Goal: Task Accomplishment & Management: Use online tool/utility

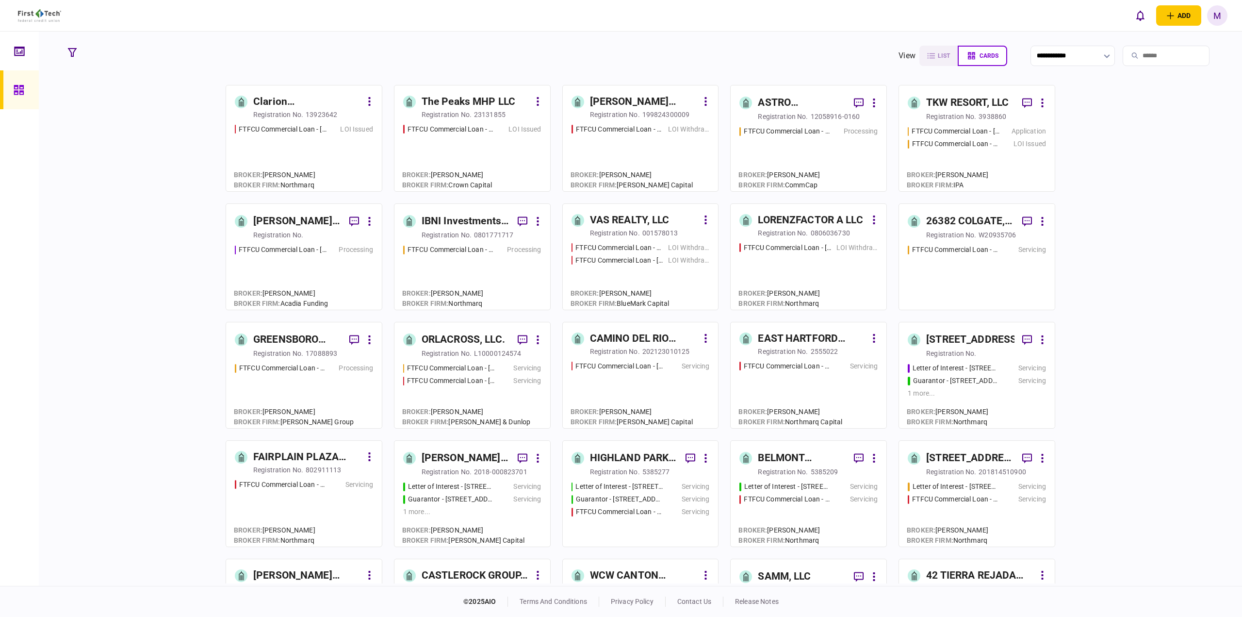
click at [1149, 58] on input "search" at bounding box center [1166, 56] width 87 height 20
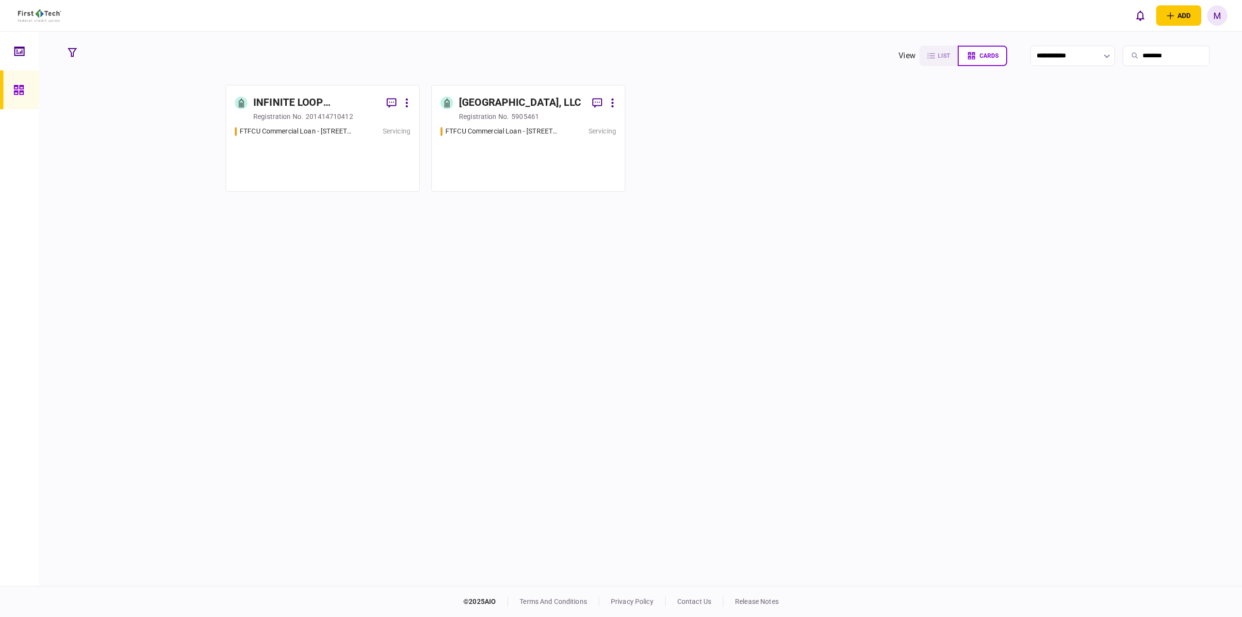
type input "********"
click at [519, 142] on div "FTFCU Commercial Loan - [STREET_ADDRESS] Servicing" at bounding box center [529, 154] width 176 height 56
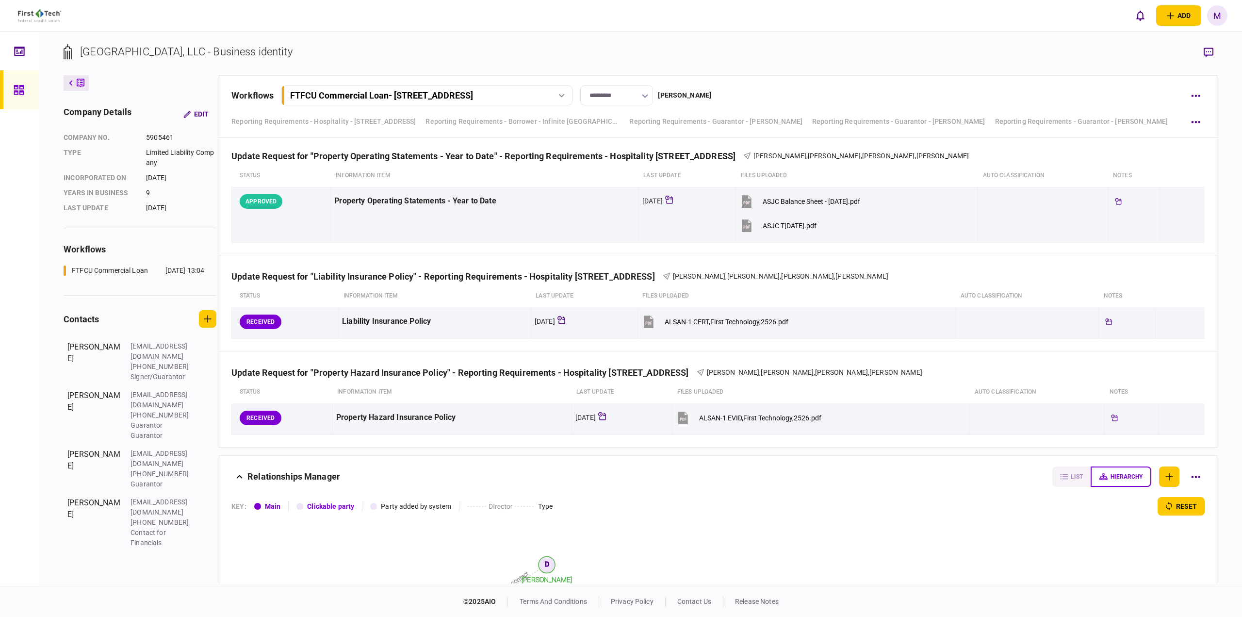
scroll to position [2931, 0]
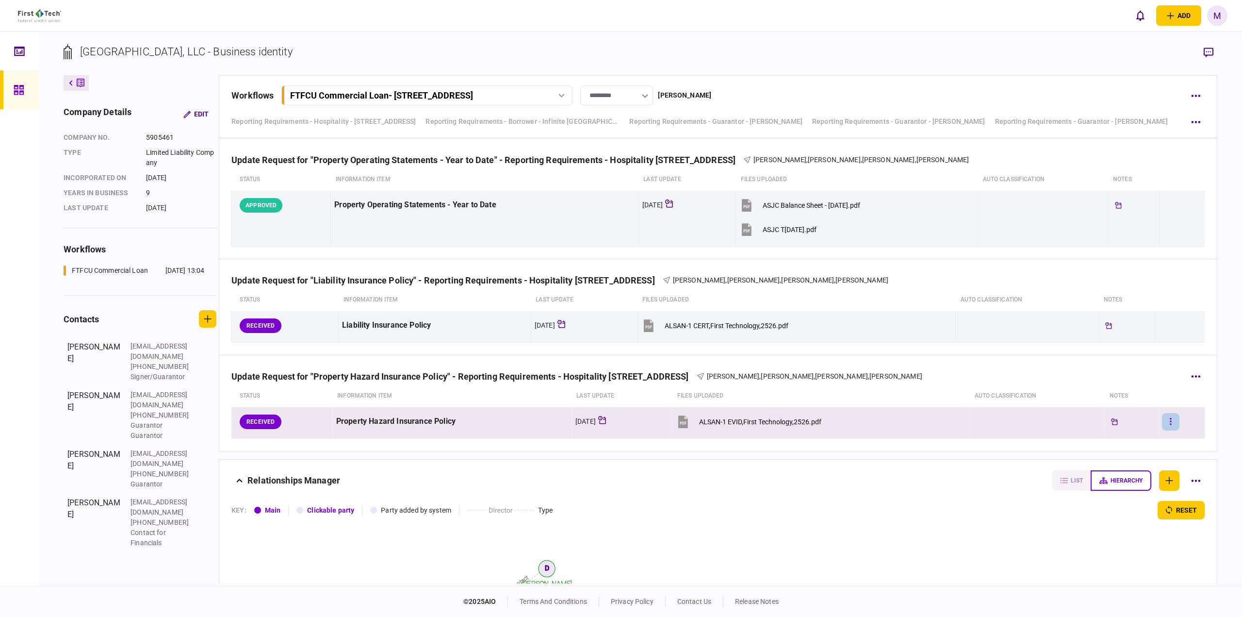
click at [1168, 416] on button "button" at bounding box center [1170, 421] width 17 height 17
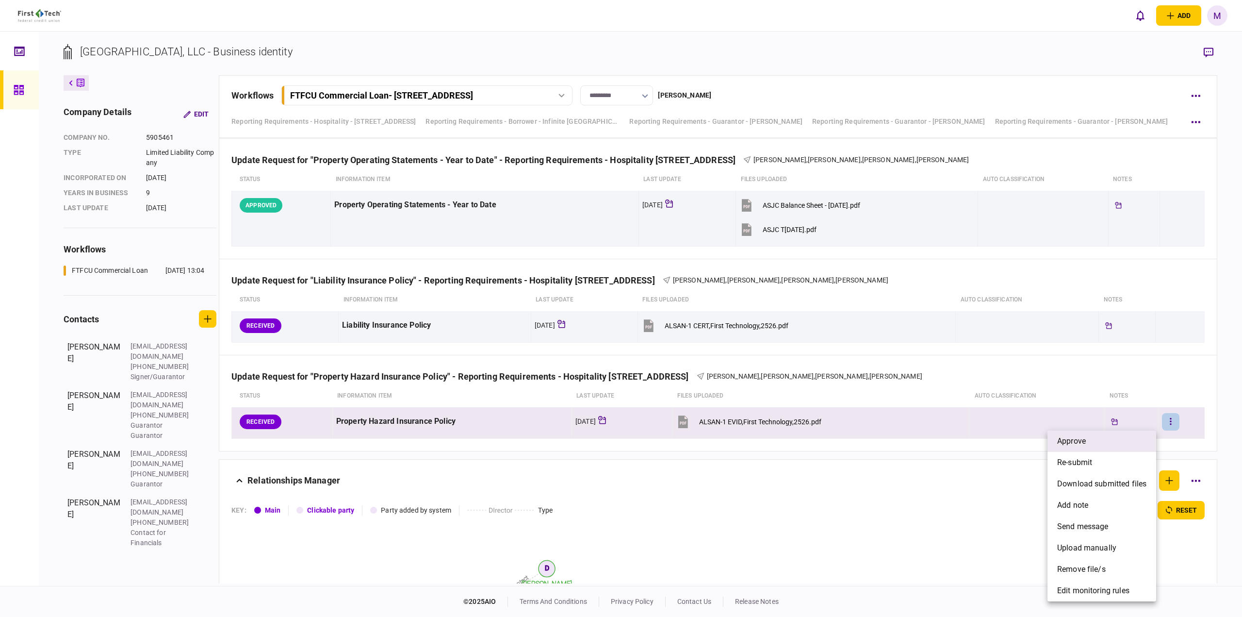
click at [1126, 436] on li "approve" at bounding box center [1102, 441] width 109 height 21
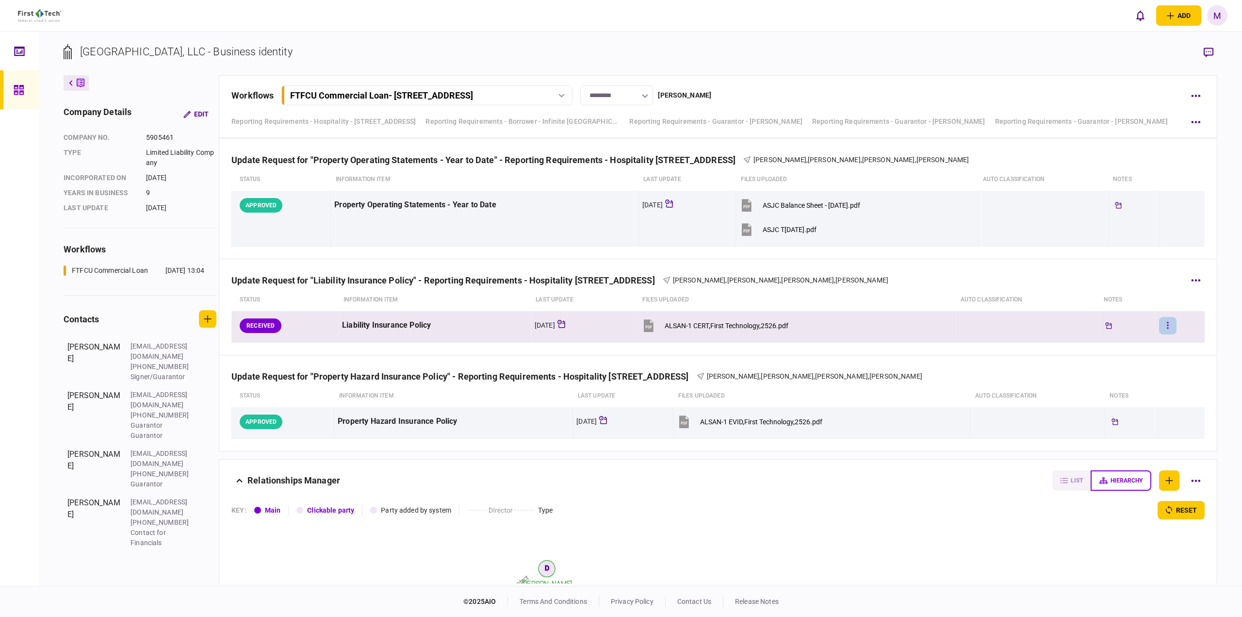
click at [1166, 330] on button "button" at bounding box center [1167, 325] width 17 height 17
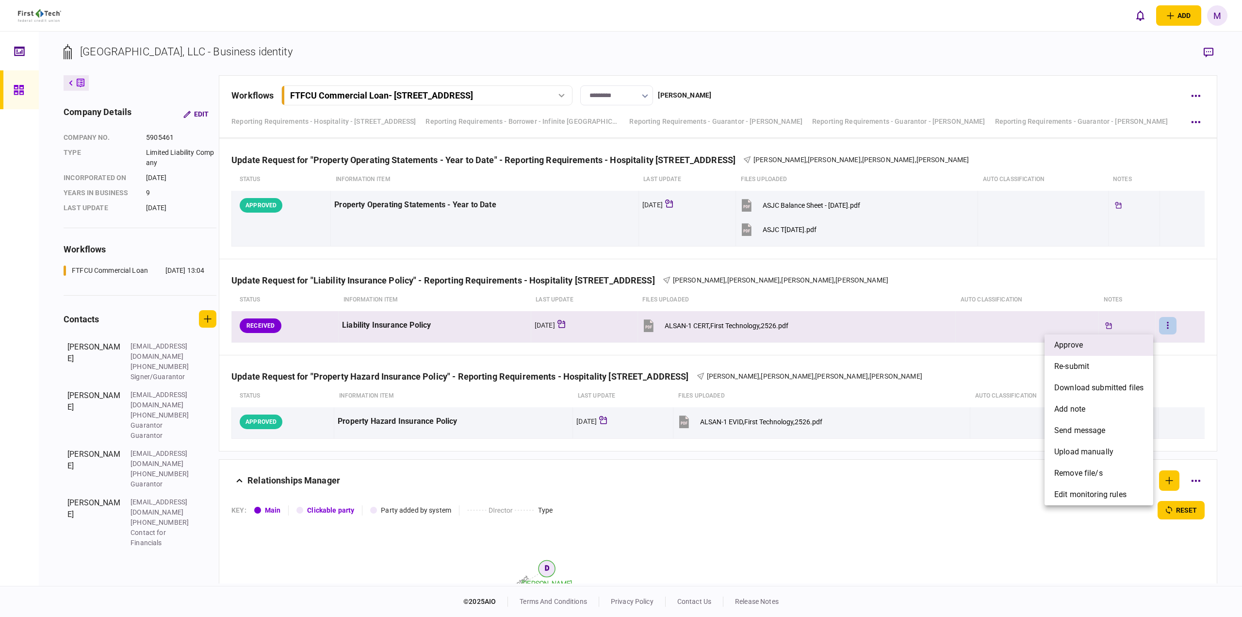
click at [1126, 343] on li "approve" at bounding box center [1099, 344] width 109 height 21
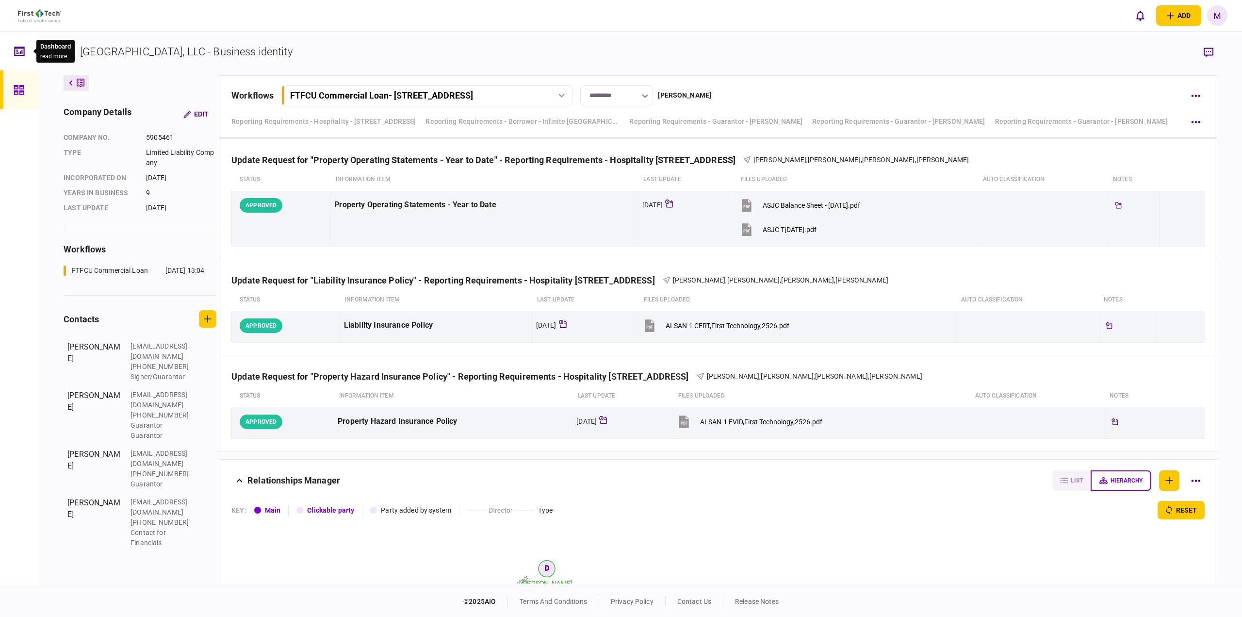
drag, startPoint x: 17, startPoint y: 49, endPoint x: 63, endPoint y: 59, distance: 46.7
click at [17, 49] on icon at bounding box center [19, 51] width 11 height 11
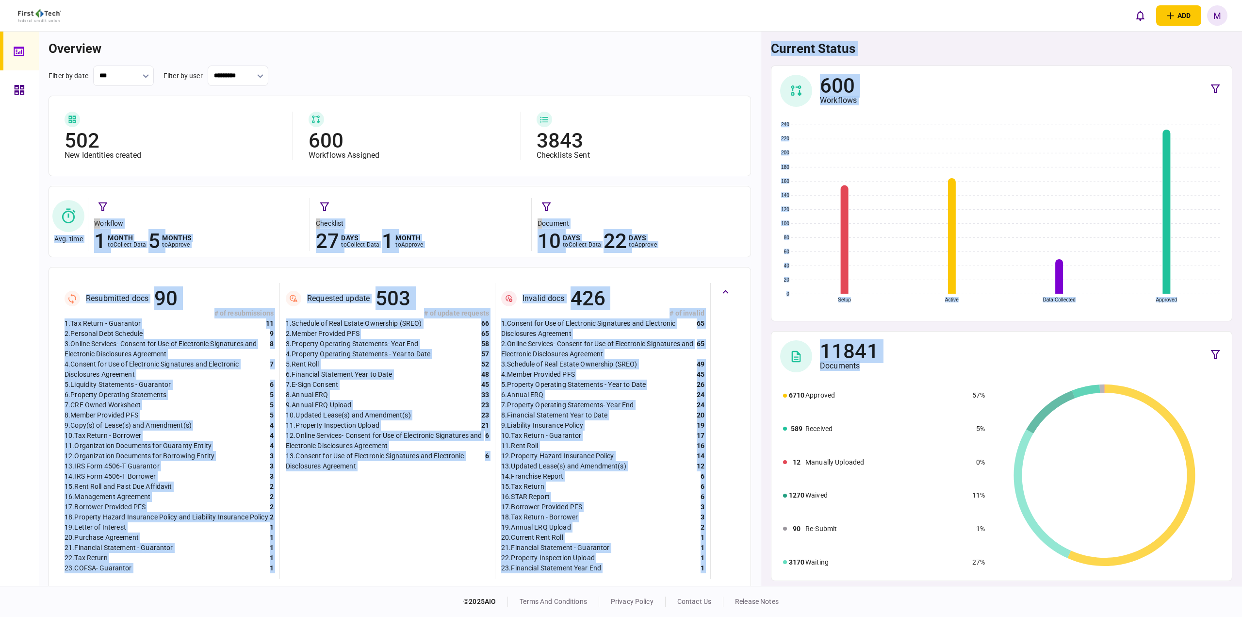
drag, startPoint x: 759, startPoint y: 178, endPoint x: 770, endPoint y: 399, distance: 221.1
click at [770, 399] on section "overview filter by date *** filter by user ********* 502 New Identities created…" at bounding box center [641, 309] width 1204 height 554
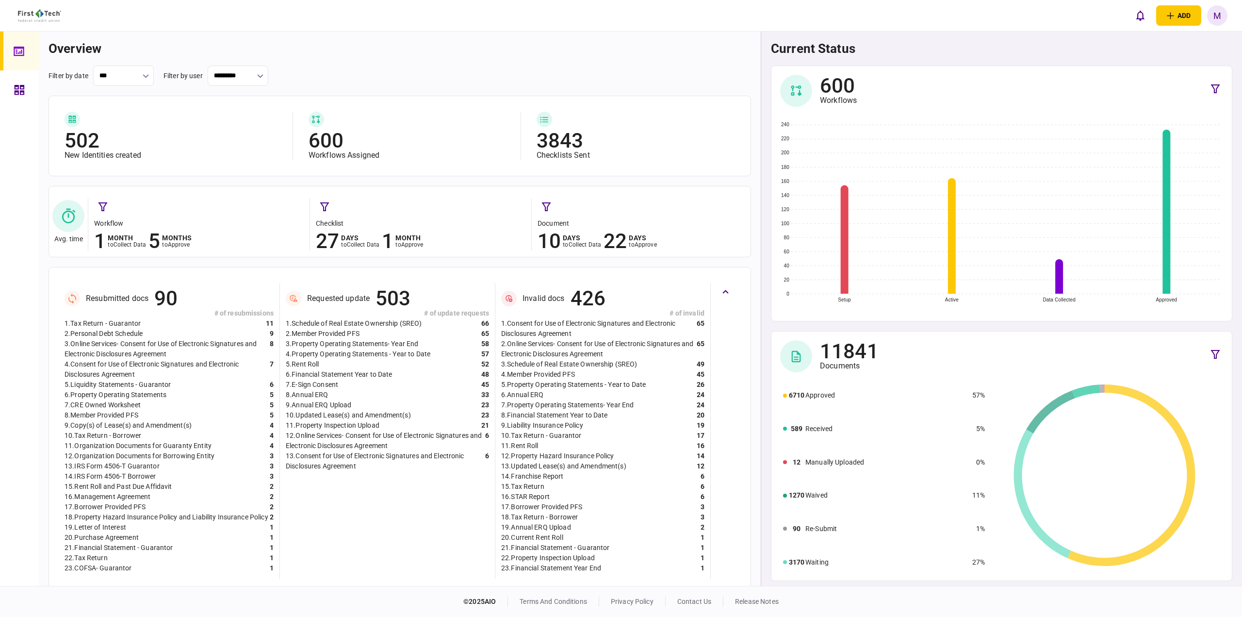
drag, startPoint x: 768, startPoint y: 473, endPoint x: 764, endPoint y: 450, distance: 23.6
click at [769, 471] on div "current status 600 Workflows Setup Active Data Collected Approved 0 20 40 60 80…" at bounding box center [1001, 309] width 481 height 554
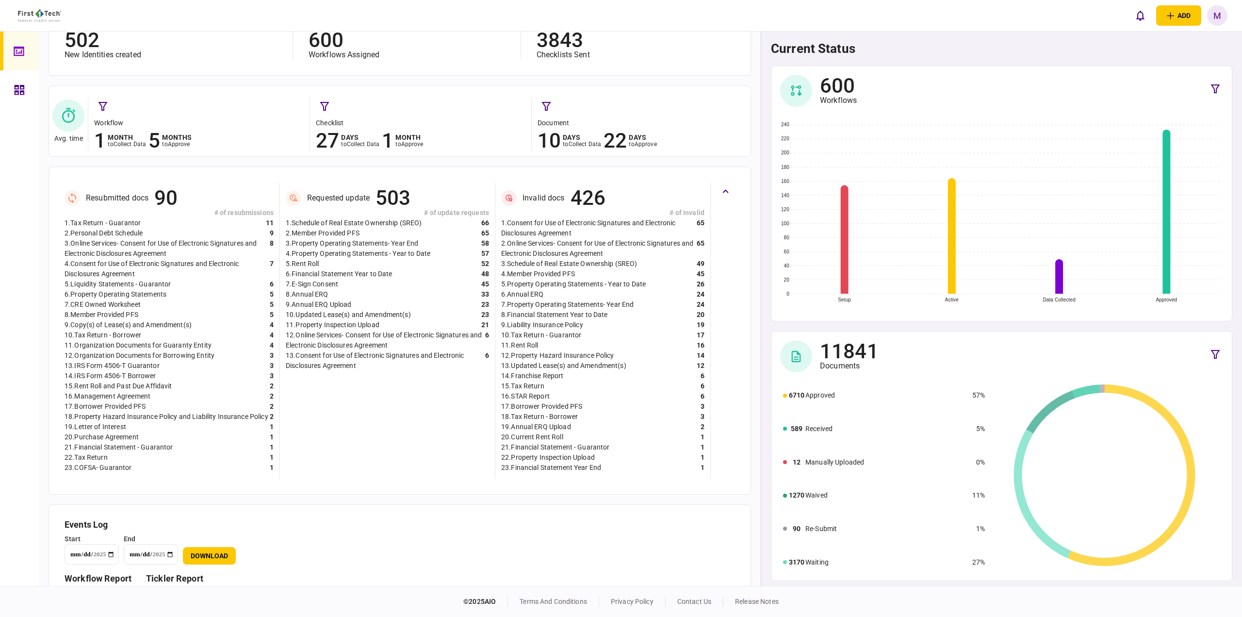
scroll to position [130, 0]
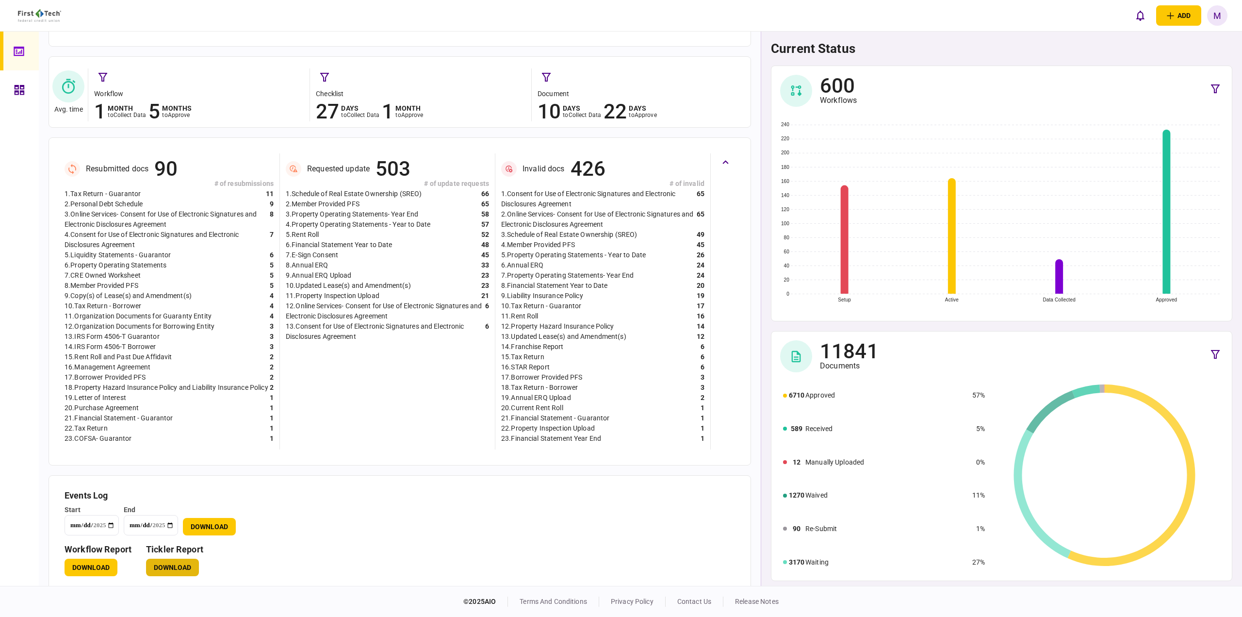
click at [165, 575] on button "Download" at bounding box center [172, 567] width 53 height 17
